Goal: Ask a question: Seek information or help from site administrators or community

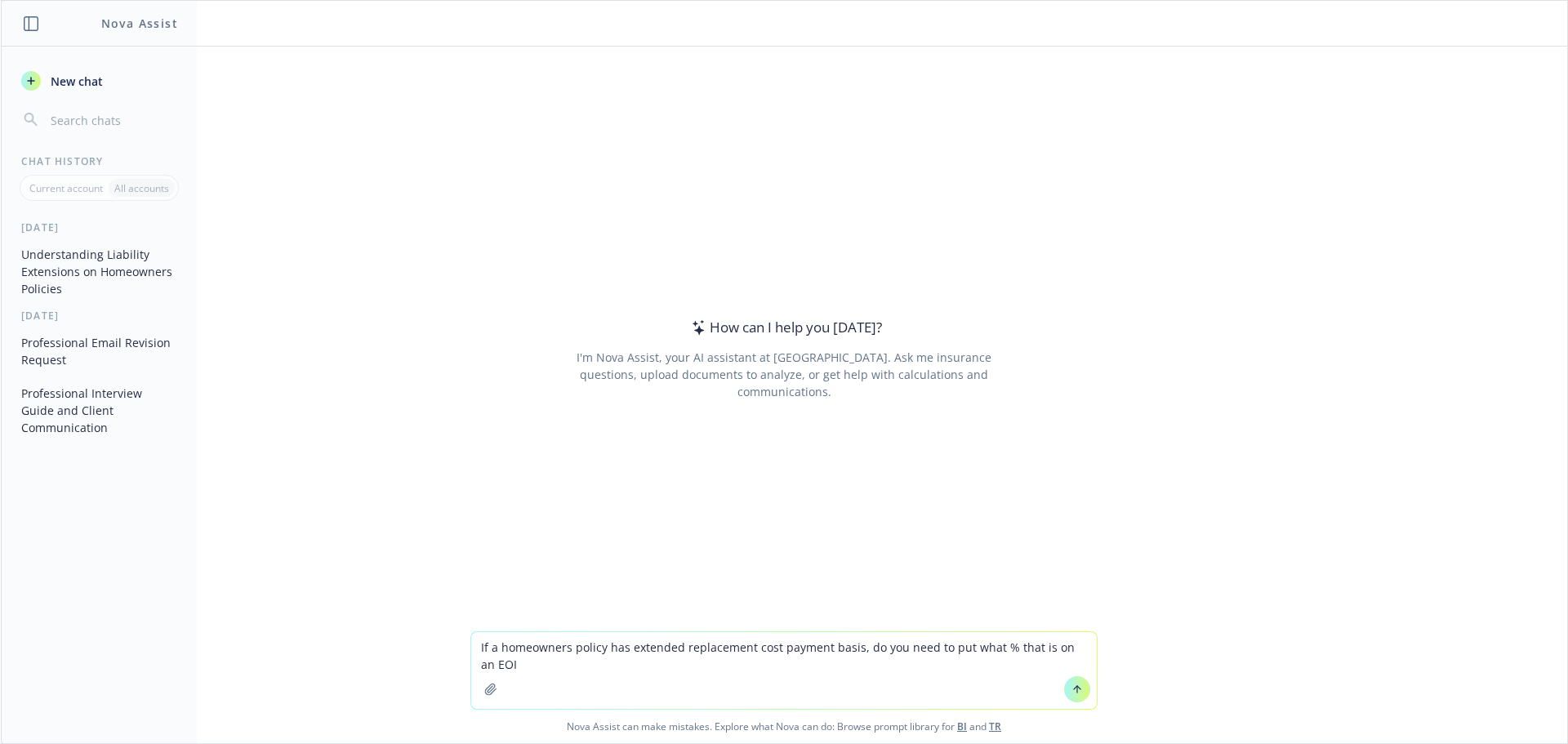
type textarea "If a homeowners policy has extended replacement cost payment basis, do you need…"
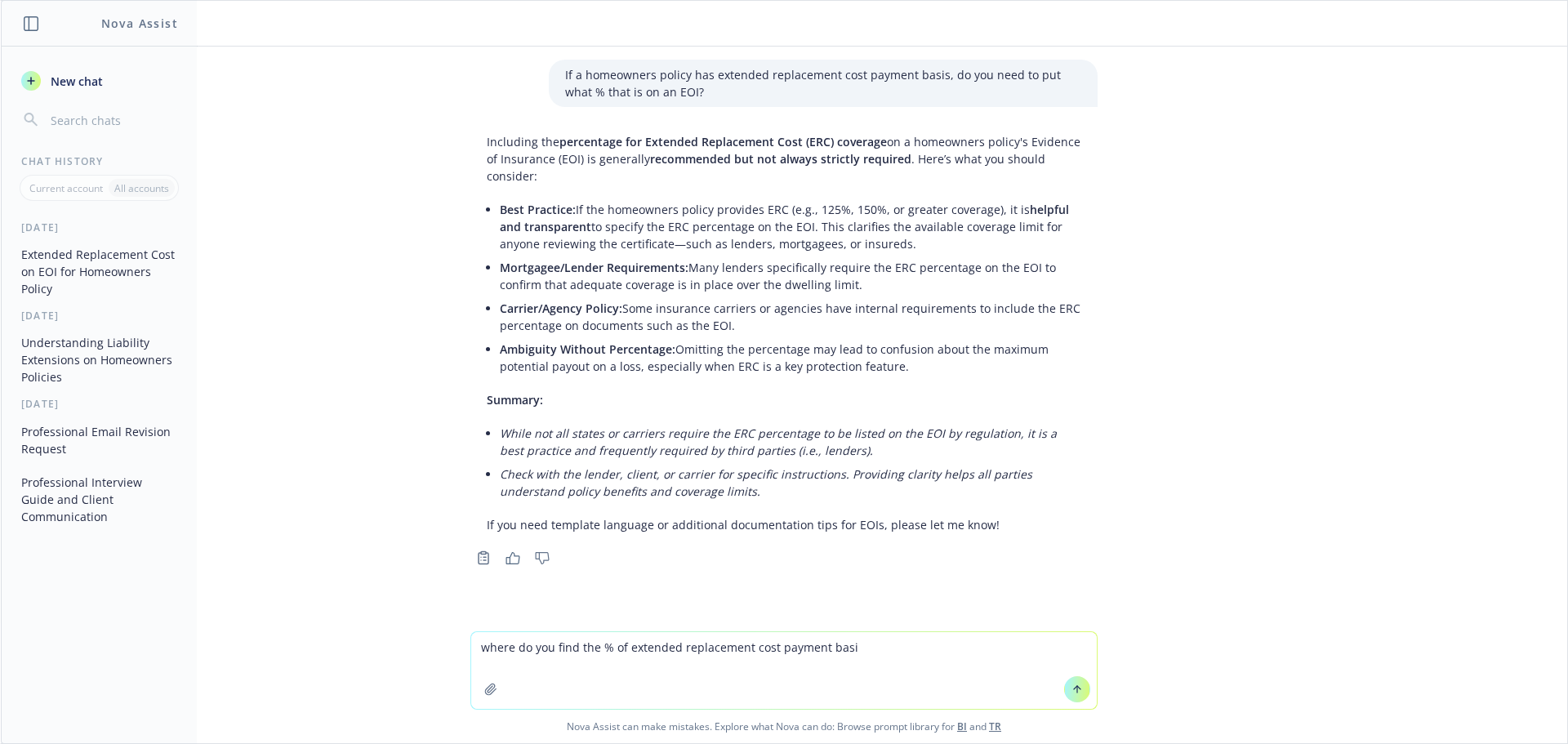
type textarea "where do you find the % of extended replacement cost payment basis"
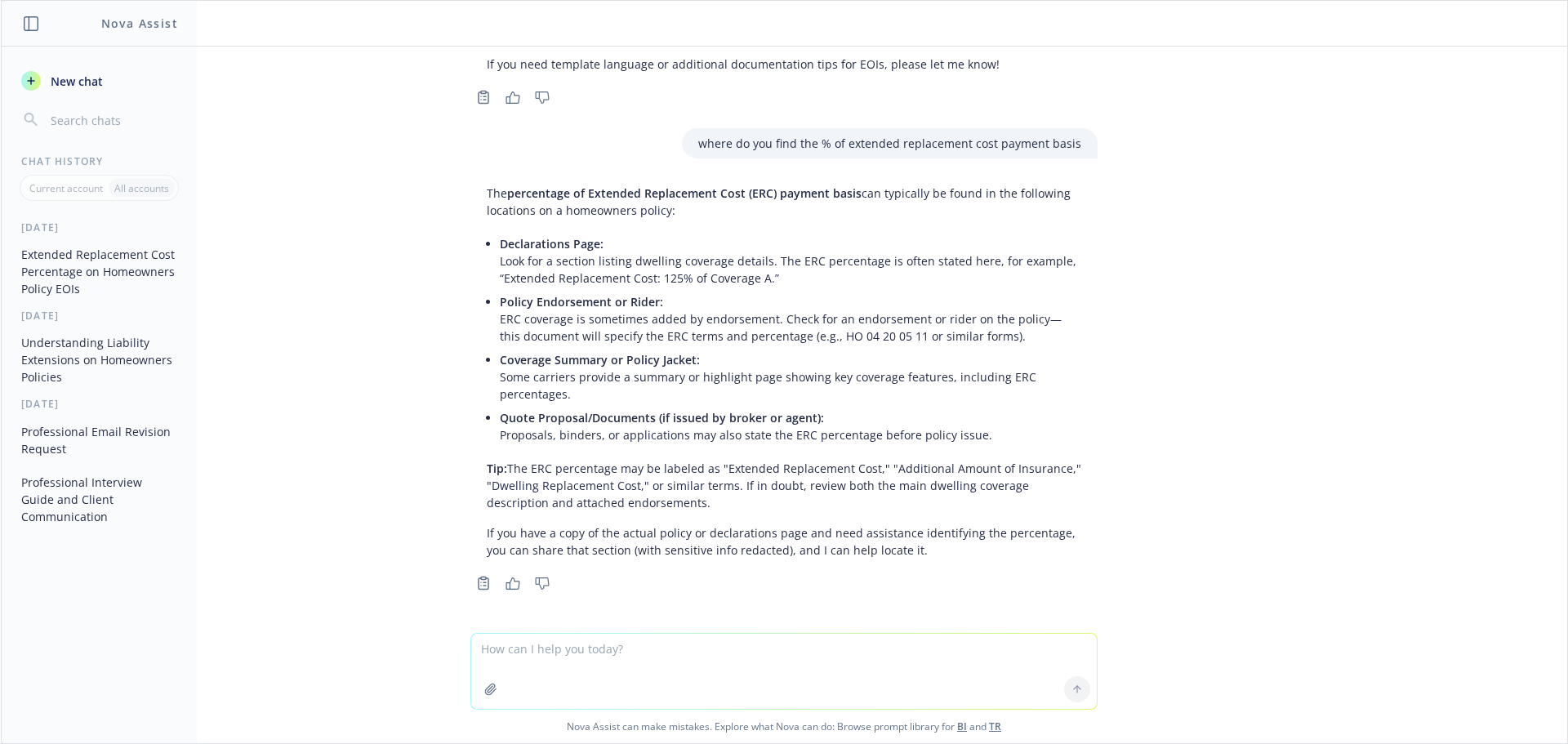
scroll to position [461, 0]
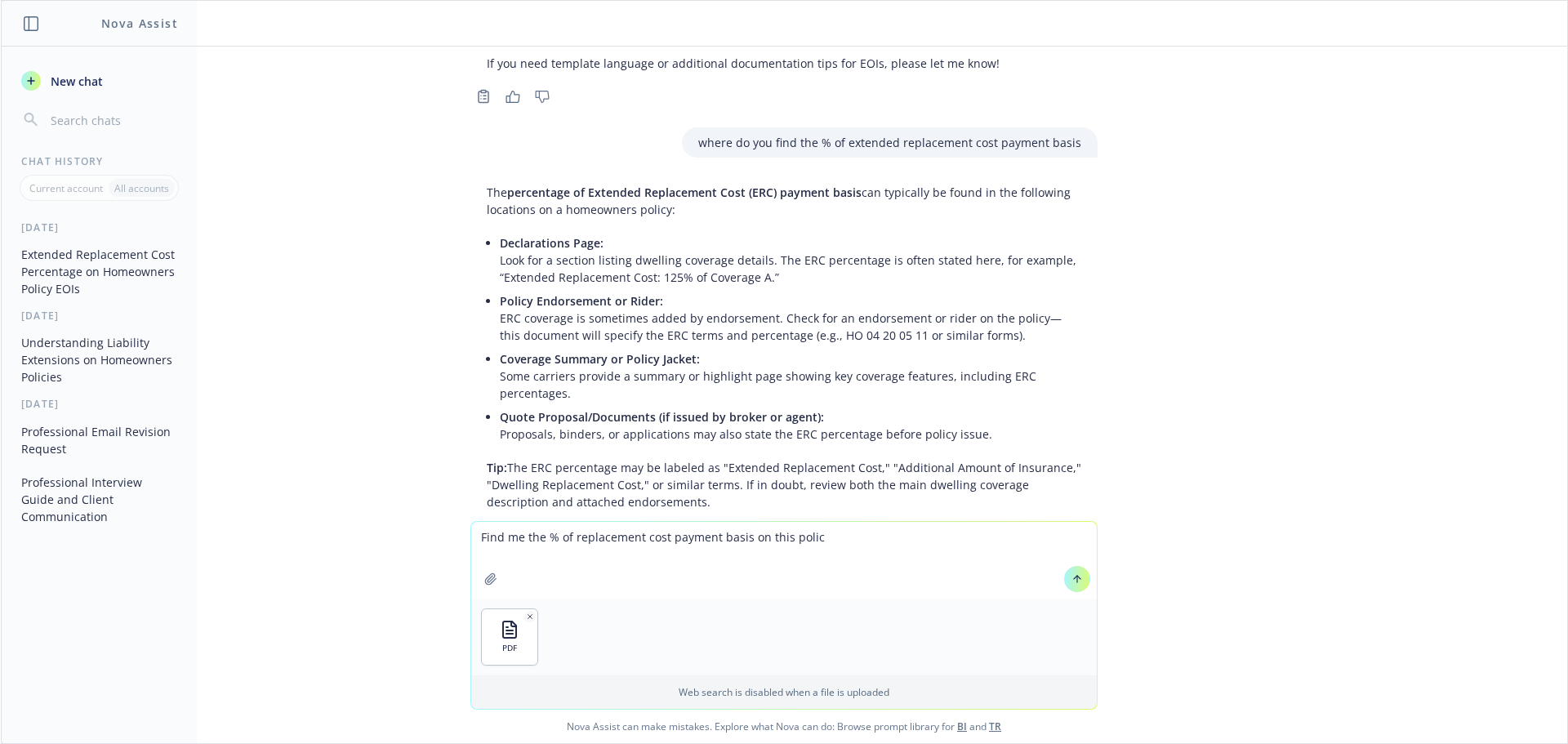
type textarea "Find me the % of replacement cost payment basis on this policy"
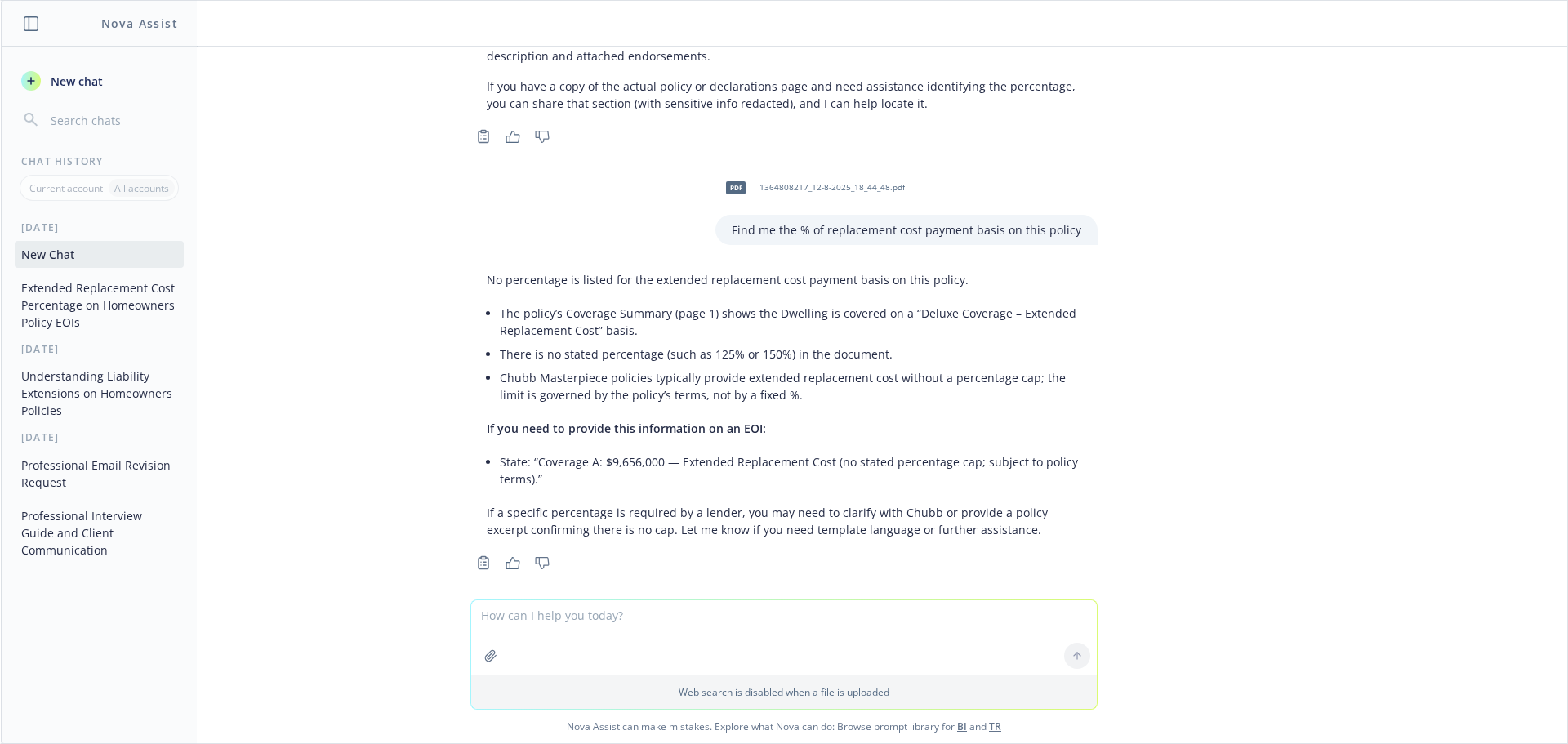
scroll to position [921, 0]
